Goal: Information Seeking & Learning: Check status

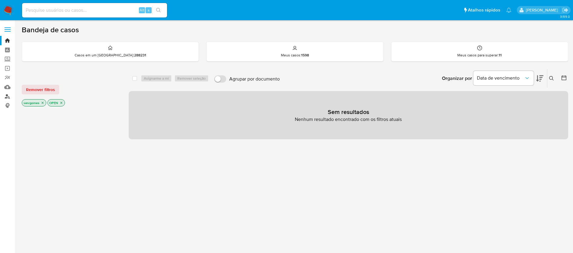
click at [10, 97] on link "Localizador de pessoas" at bounding box center [36, 96] width 72 height 9
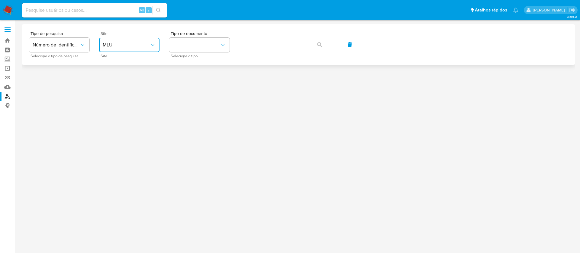
click at [155, 49] on button "MLU" at bounding box center [129, 45] width 60 height 14
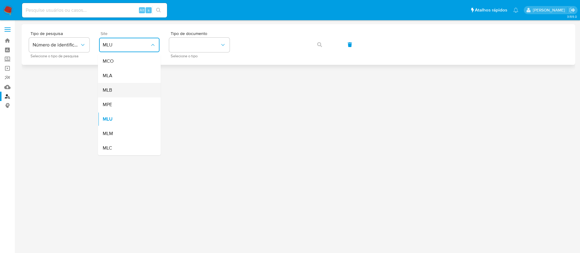
click at [112, 90] on div "MLB" at bounding box center [128, 90] width 50 height 14
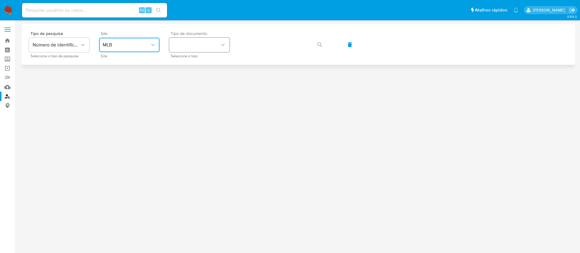
click at [221, 43] on icon "identificationType" at bounding box center [223, 45] width 6 height 6
click at [179, 63] on span "CNPJ" at bounding box center [178, 61] width 11 height 6
click at [320, 40] on span "button" at bounding box center [319, 44] width 5 height 13
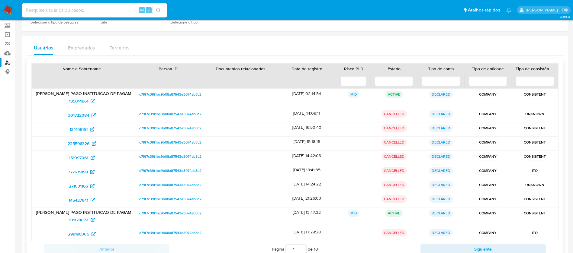
scroll to position [56, 0]
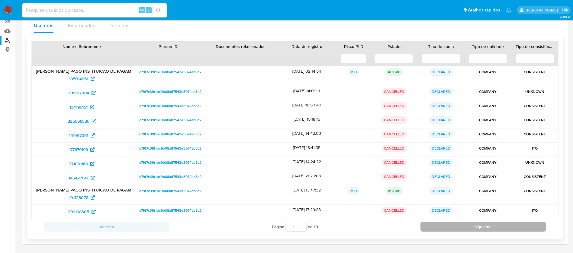
click at [439, 227] on button "Siguiente" at bounding box center [482, 227] width 125 height 10
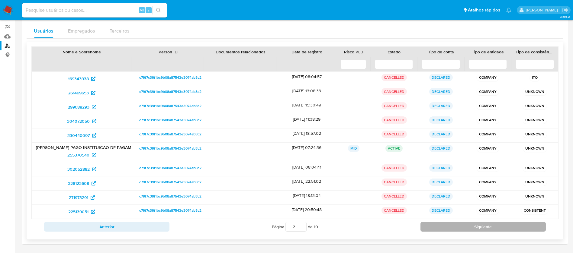
type input "2"
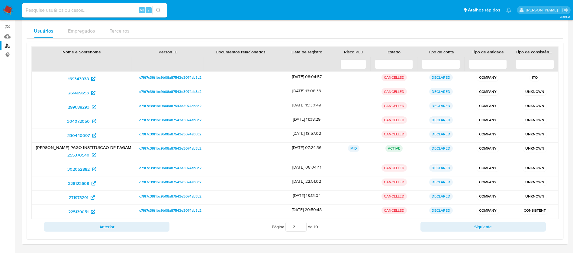
click at [85, 6] on input at bounding box center [94, 10] width 145 height 8
paste input "04025455161"
click at [70, 6] on input "04025455161" at bounding box center [94, 10] width 145 height 8
paste input
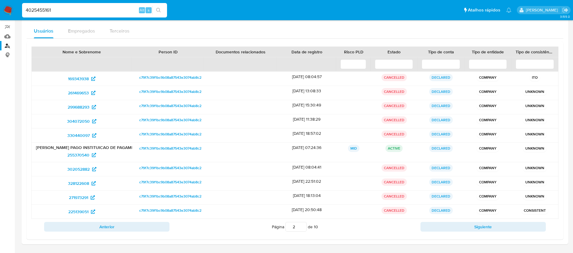
click at [76, 17] on div "4025455161 Alt s" at bounding box center [94, 10] width 145 height 14
click at [73, 11] on input "4025455161" at bounding box center [94, 10] width 145 height 8
paste input "1905828165"
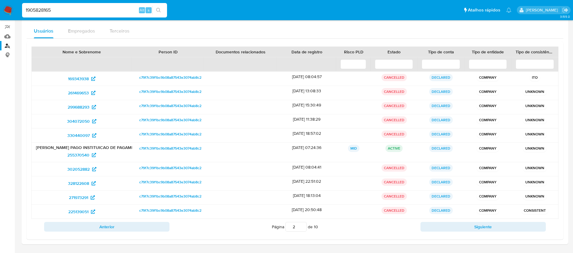
type input "1905828165"
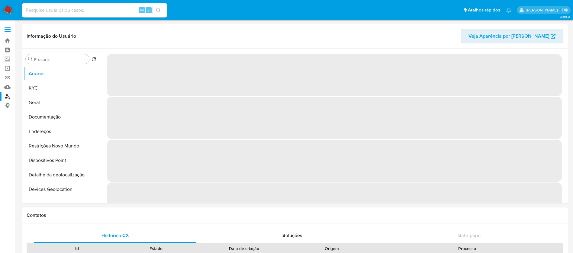
select select "10"
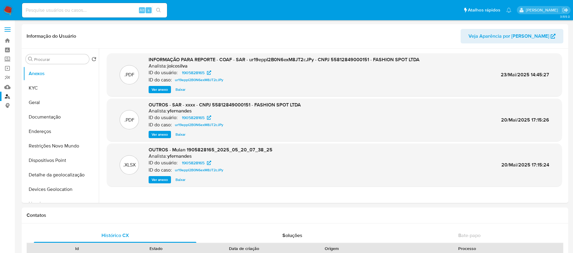
click at [8, 96] on link "Localizador de pessoas" at bounding box center [36, 96] width 72 height 9
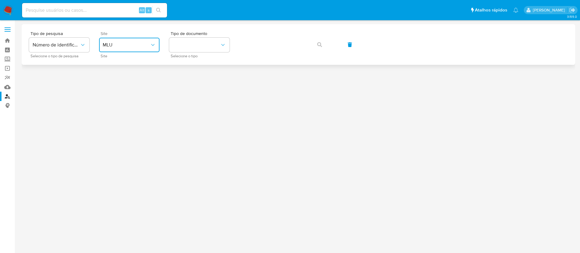
drag, startPoint x: 149, startPoint y: 45, endPoint x: 145, endPoint y: 48, distance: 5.3
click at [149, 45] on span "MLU" at bounding box center [126, 45] width 47 height 6
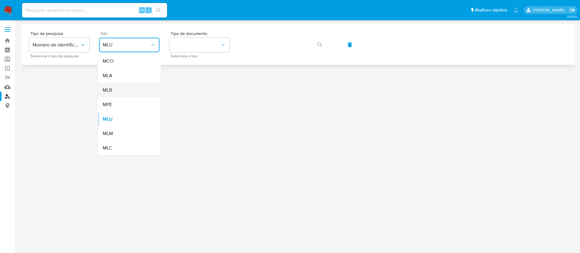
click at [116, 89] on div "MLB" at bounding box center [128, 90] width 50 height 14
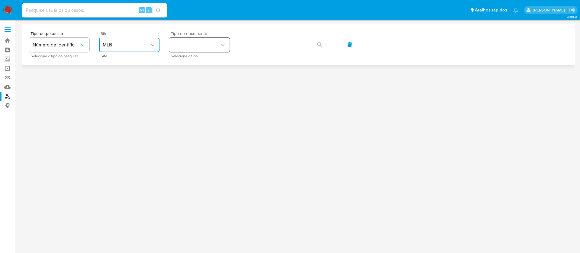
click at [184, 46] on button "identificationType" at bounding box center [199, 45] width 60 height 14
click at [188, 81] on div "CPF CPF" at bounding box center [198, 85] width 50 height 21
click at [311, 44] on button "button" at bounding box center [319, 44] width 21 height 14
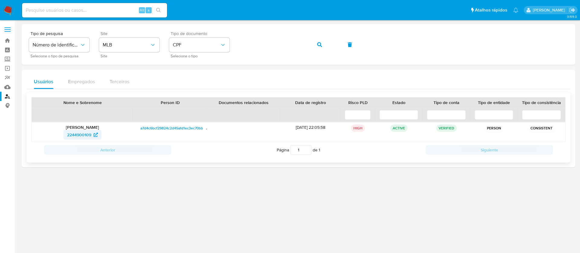
drag, startPoint x: 60, startPoint y: 135, endPoint x: 91, endPoint y: 135, distance: 30.5
click at [91, 135] on div "2244900109" at bounding box center [82, 135] width 93 height 10
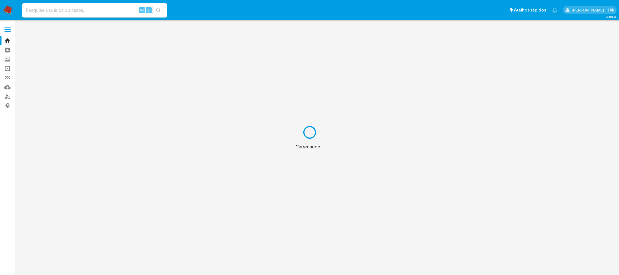
click at [40, 10] on div "Carregando..." at bounding box center [309, 137] width 619 height 275
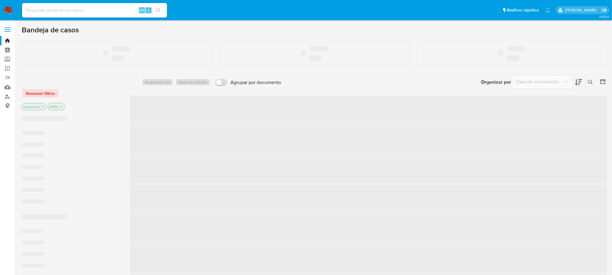
click at [46, 10] on input at bounding box center [94, 10] width 145 height 8
paste input "08584116000801"
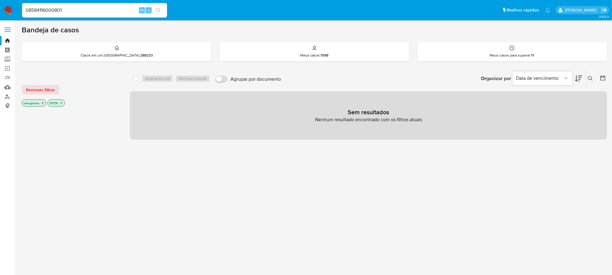
type input "08584116000801"
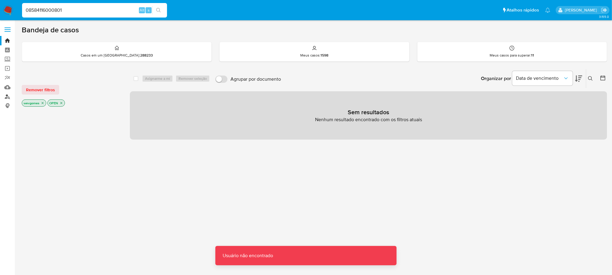
click at [9, 95] on link "Localizador de pessoas" at bounding box center [36, 96] width 72 height 9
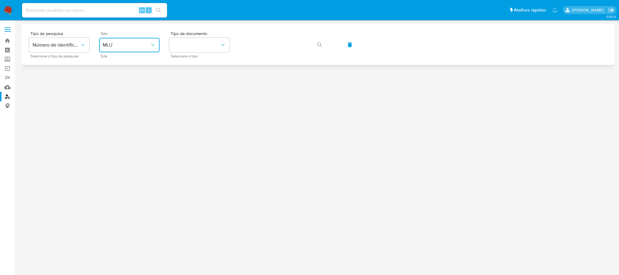
click at [148, 46] on span "MLU" at bounding box center [126, 45] width 47 height 6
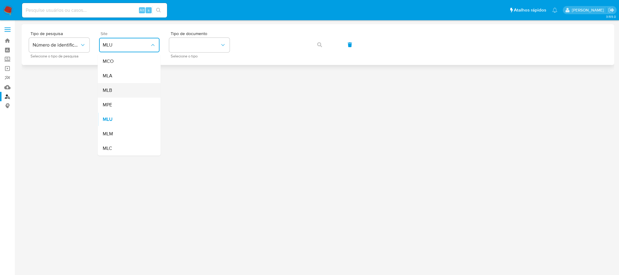
click at [113, 92] on div "MLB" at bounding box center [128, 90] width 50 height 14
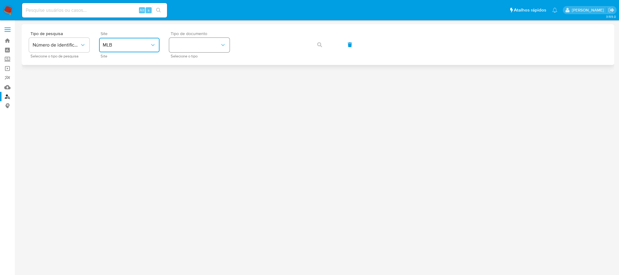
click at [195, 47] on button "identificationType" at bounding box center [199, 45] width 60 height 14
click at [187, 63] on div "CNPJ CNPJ" at bounding box center [198, 64] width 50 height 21
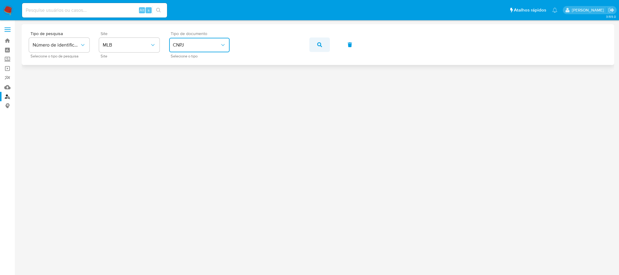
click at [319, 43] on icon "button" at bounding box center [319, 44] width 5 height 5
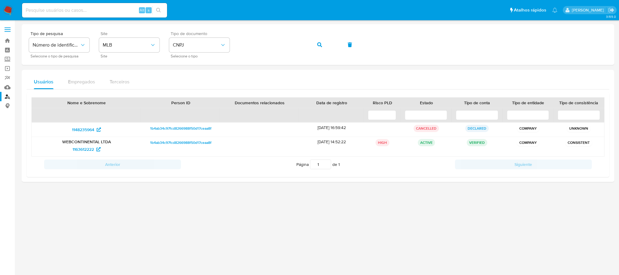
click at [94, 12] on input at bounding box center [94, 10] width 145 height 8
paste input "06539631901"
type input "06539631901"
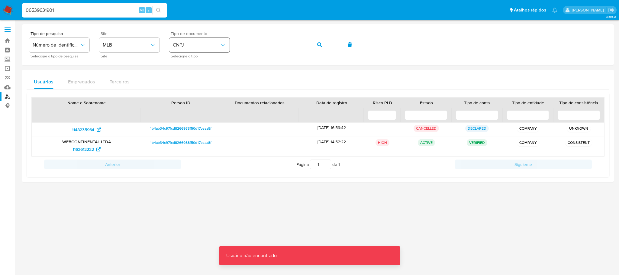
click at [222, 43] on icon "identificationType" at bounding box center [223, 45] width 6 height 6
click at [182, 82] on div "CPF CPF" at bounding box center [198, 85] width 50 height 21
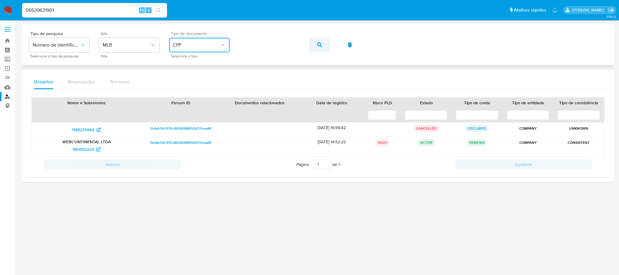
click at [324, 44] on button "button" at bounding box center [319, 44] width 21 height 14
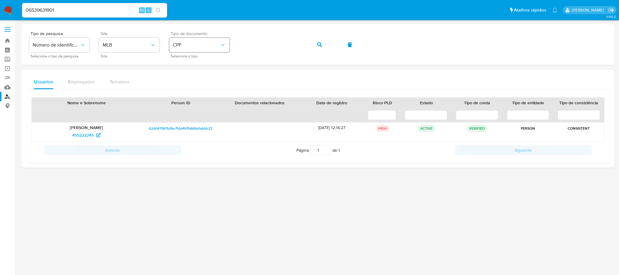
click at [204, 48] on button "CPF" at bounding box center [199, 45] width 60 height 14
click at [194, 63] on div "CNPJ CNPJ" at bounding box center [198, 64] width 50 height 21
click at [315, 43] on button "button" at bounding box center [319, 44] width 21 height 14
click at [319, 47] on span "button" at bounding box center [319, 44] width 5 height 13
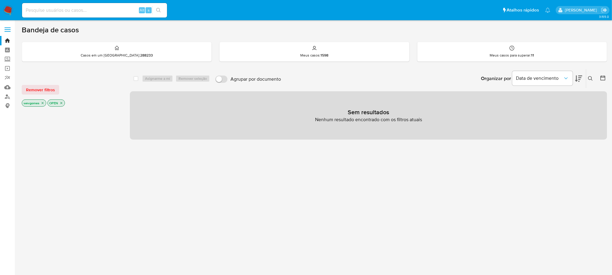
click at [93, 12] on input at bounding box center [94, 10] width 145 height 8
paste input "2244900109"
type input "2244900109"
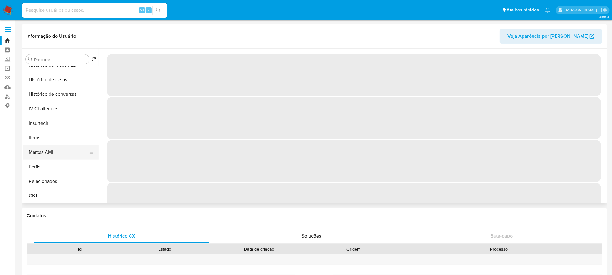
select select "10"
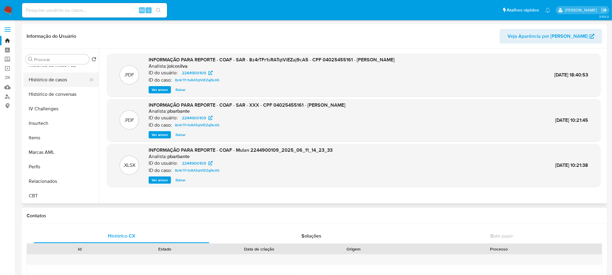
click at [43, 83] on button "Histórico de casos" at bounding box center [58, 79] width 71 height 14
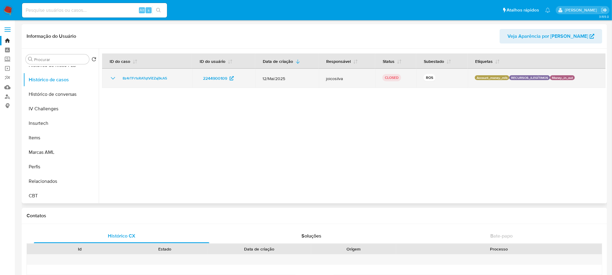
click at [428, 79] on p "ROS" at bounding box center [429, 77] width 12 height 7
click at [148, 79] on span "8z4rTFr1sRATqtViEZaj9cA5" at bounding box center [145, 78] width 44 height 7
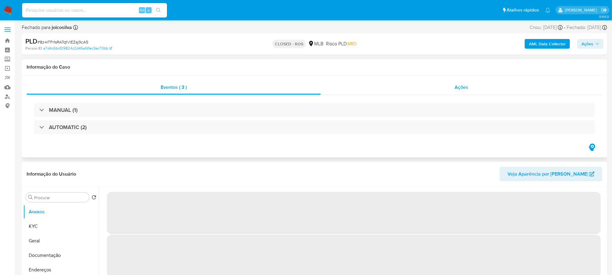
click at [380, 92] on div "Ações" at bounding box center [462, 87] width 282 height 14
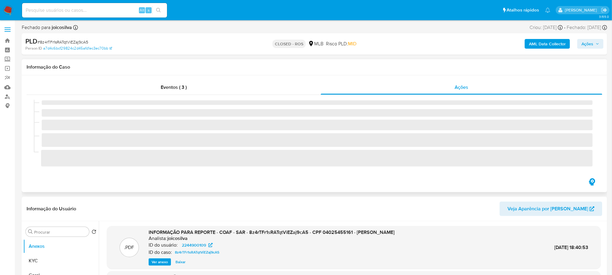
select select "10"
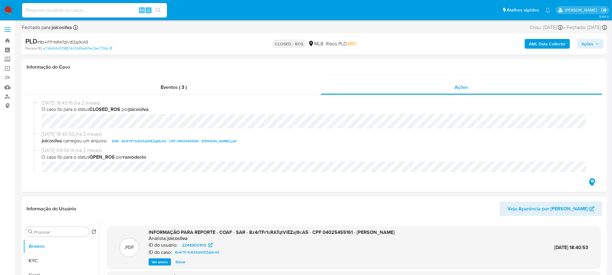
click at [52, 40] on span "# 8z4rTFr1sRATqtViEZaj9cA5" at bounding box center [62, 42] width 51 height 6
copy span "8z4rTFr1sRATqtViEZaj9cA5"
